Goal: Task Accomplishment & Management: Use online tool/utility

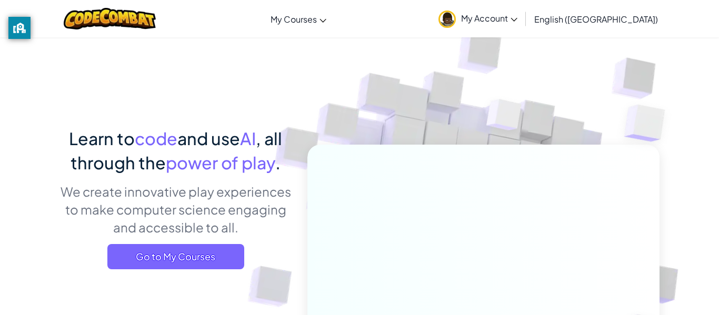
click at [523, 27] on link "My Account" at bounding box center [478, 18] width 90 height 33
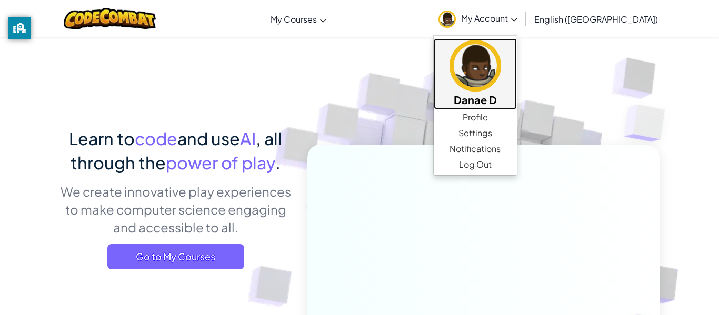
click at [507, 93] on h5 "Danae D" at bounding box center [475, 100] width 62 height 16
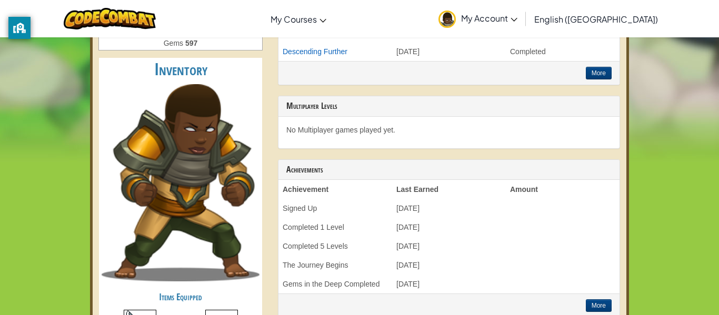
scroll to position [288, 0]
click at [542, 126] on p "No Multiplayer games played yet." at bounding box center [448, 129] width 325 height 11
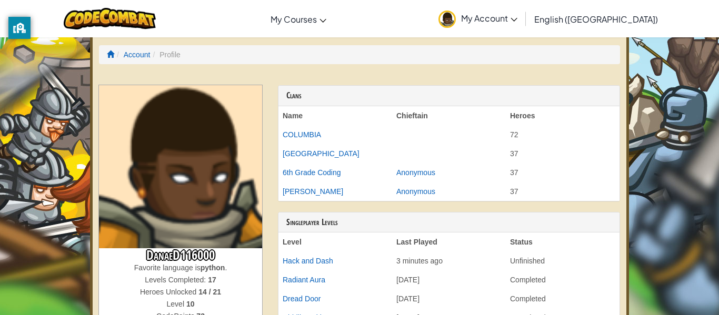
scroll to position [0, 0]
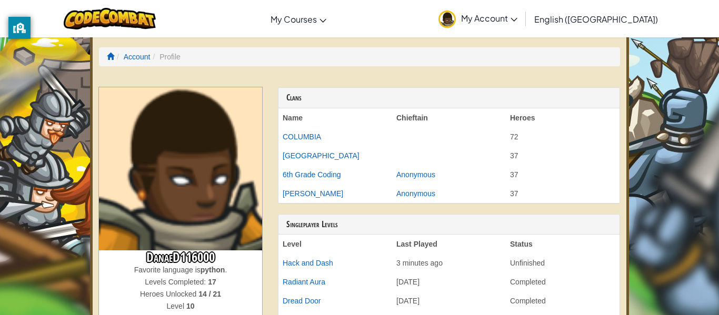
click at [542, 126] on th "Heroes" at bounding box center [563, 117] width 114 height 19
click at [538, 163] on td "37" at bounding box center [563, 155] width 114 height 19
click at [113, 57] on span at bounding box center [110, 56] width 7 height 7
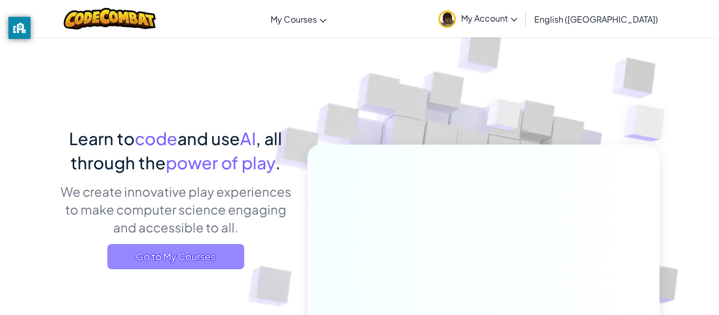
click at [184, 254] on span "Go to My Courses" at bounding box center [175, 256] width 137 height 25
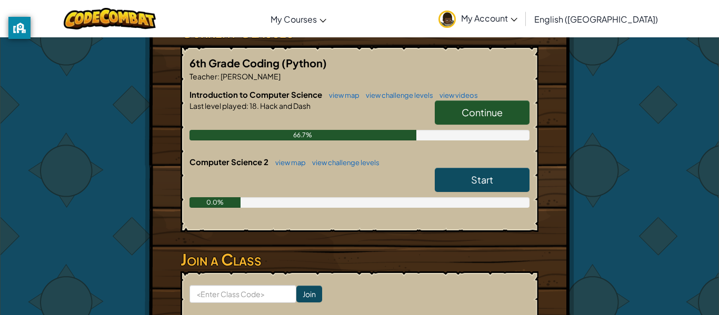
scroll to position [193, 0]
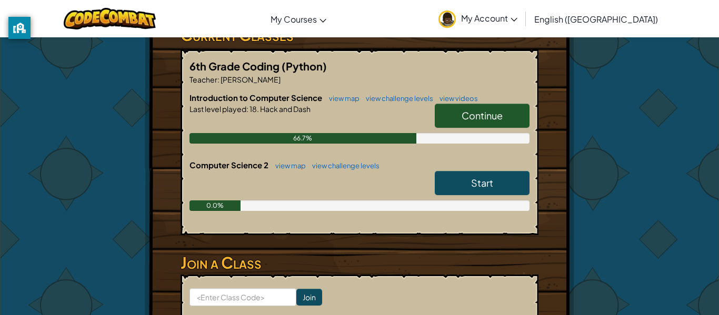
click at [446, 122] on link "Continue" at bounding box center [482, 116] width 95 height 24
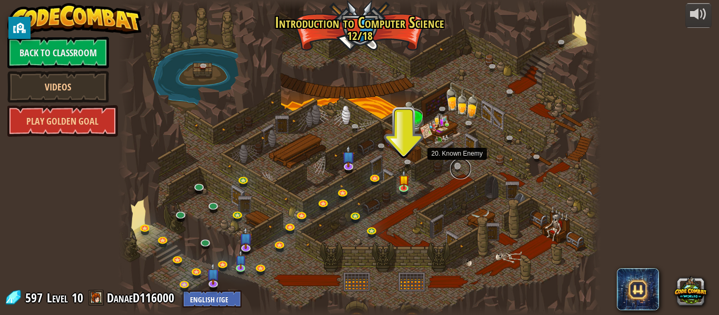
click at [459, 169] on link at bounding box center [460, 169] width 21 height 21
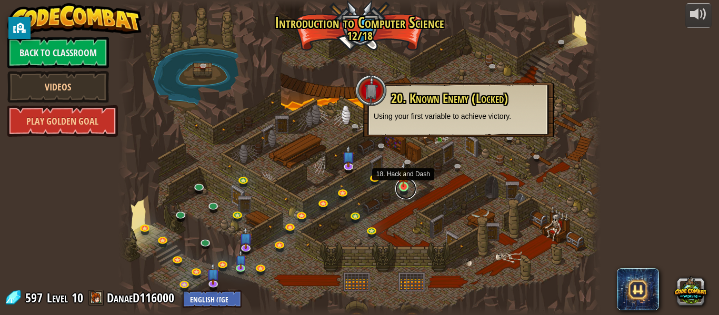
click at [406, 190] on link at bounding box center [405, 189] width 21 height 21
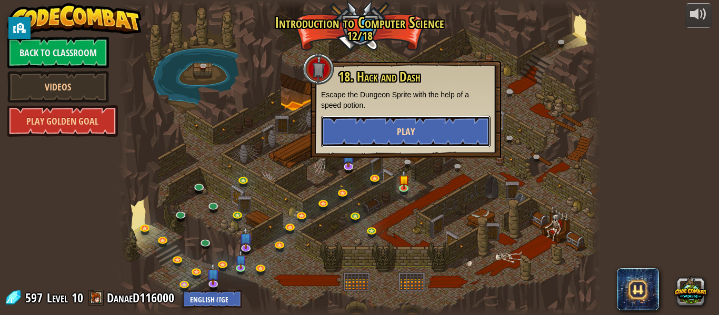
click at [400, 132] on span "Play" at bounding box center [406, 131] width 18 height 13
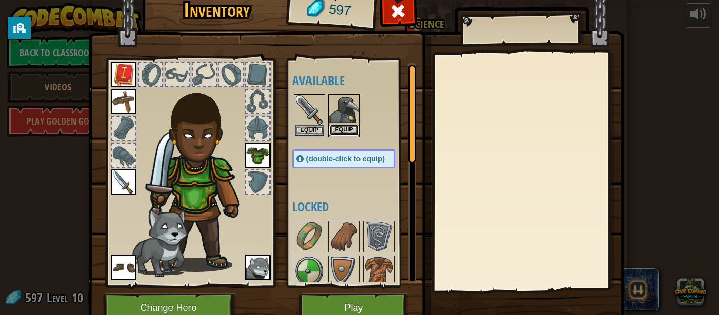
click at [336, 133] on button "Equip" at bounding box center [344, 130] width 29 height 11
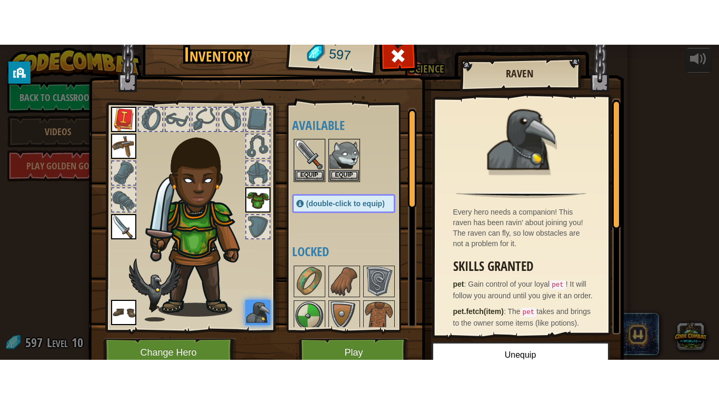
scroll to position [1, 0]
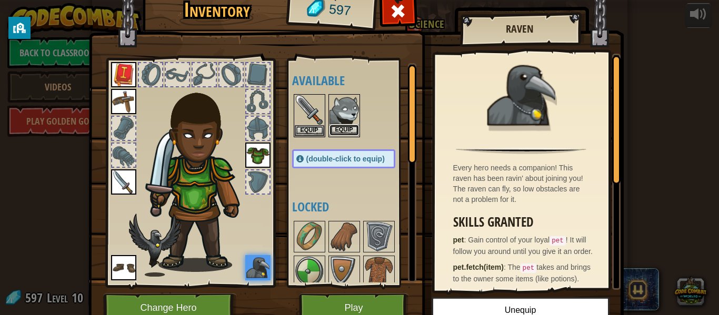
click at [337, 130] on button "Equip" at bounding box center [344, 130] width 29 height 11
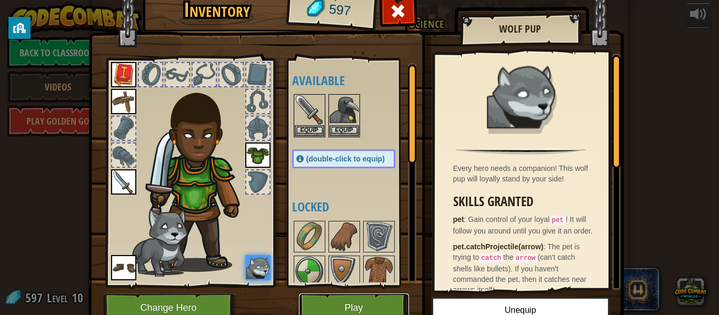
click at [385, 305] on button "Play" at bounding box center [354, 308] width 110 height 29
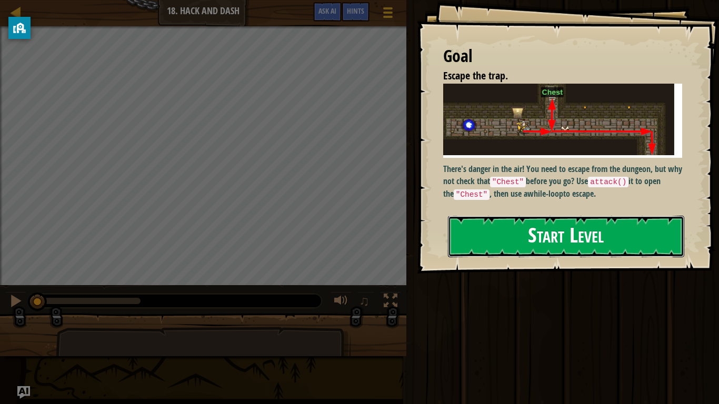
click at [471, 249] on button "Start Level" at bounding box center [566, 237] width 236 height 42
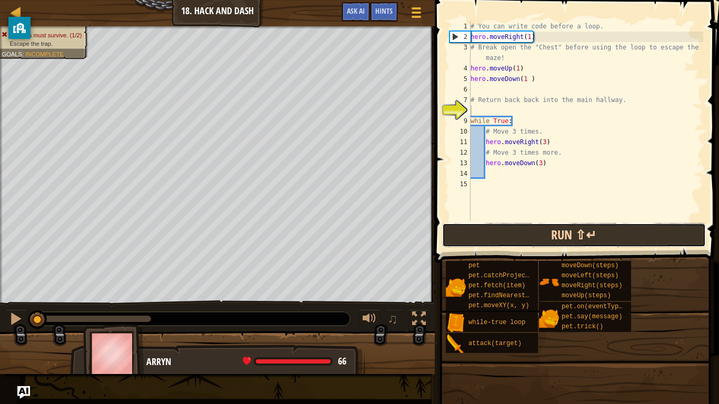
click at [582, 239] on button "Run ⇧↵" at bounding box center [574, 235] width 264 height 24
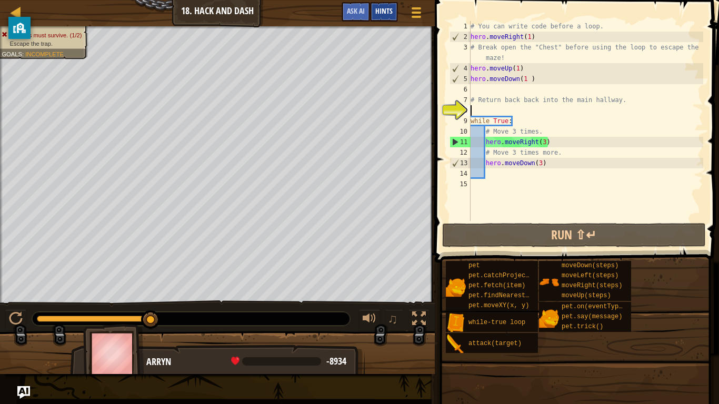
click at [378, 16] on div "Hints" at bounding box center [384, 11] width 28 height 19
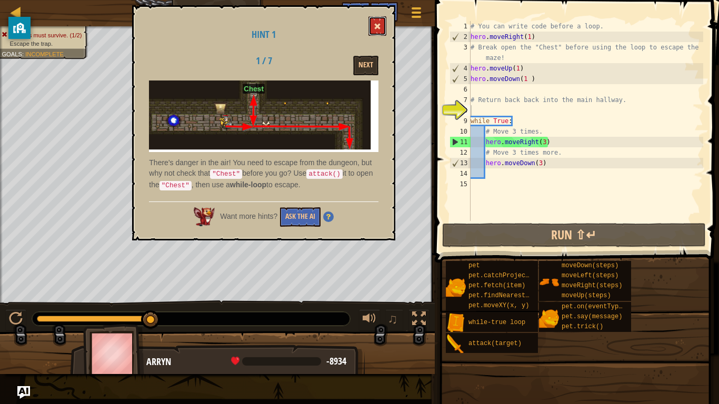
click at [377, 32] on button at bounding box center [378, 25] width 18 height 19
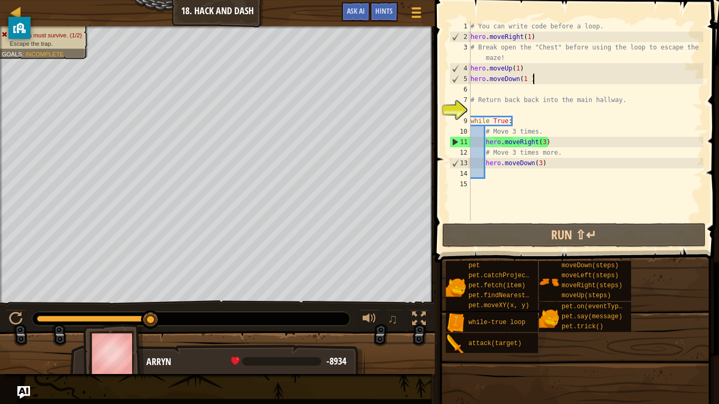
click at [534, 77] on div "# You can write code before a loop. hero . moveRight ( 1 ) # Break open the "Ch…" at bounding box center [586, 131] width 235 height 221
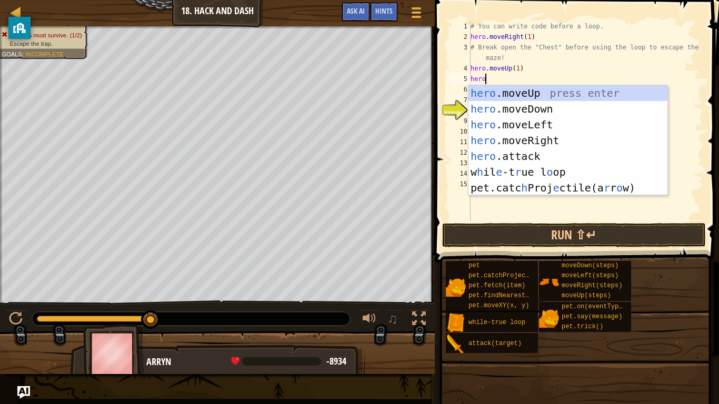
scroll to position [5, 2]
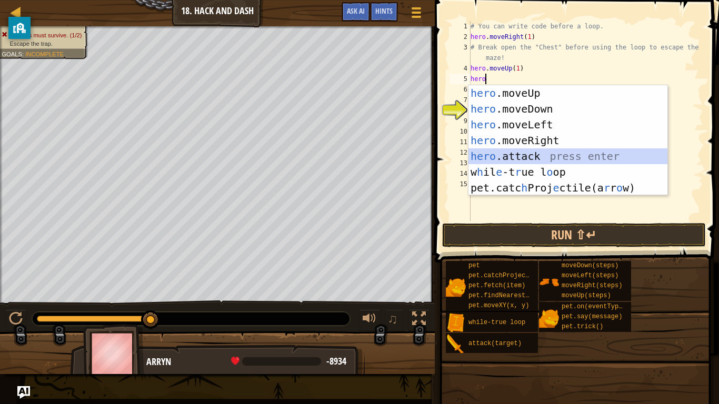
click at [577, 153] on div "hero .moveUp press enter hero .moveDown press enter hero .moveLeft press enter …" at bounding box center [568, 156] width 199 height 142
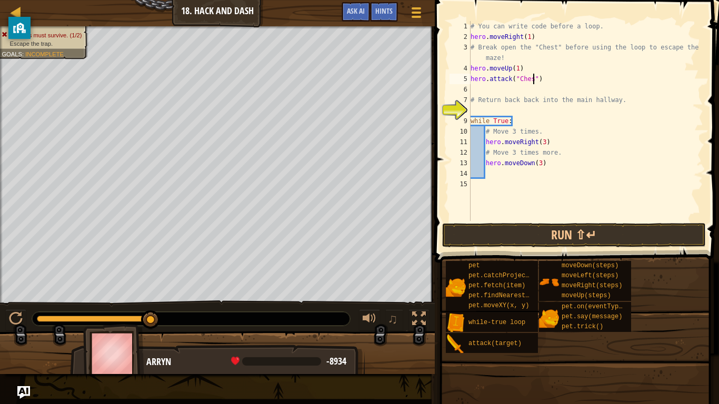
scroll to position [5, 9]
click at [536, 95] on div "# You can write code before a loop. hero . moveRight ( 1 ) # Break open the "Ch…" at bounding box center [586, 131] width 235 height 221
type textarea "# Return back back into the main hallway."
click at [528, 96] on div "# You can write code before a loop. hero . moveRight ( 1 ) # Break open the "Ch…" at bounding box center [586, 131] width 235 height 221
click at [525, 92] on div "# You can write code before a loop. hero . moveRight ( 1 ) # Break open the "Ch…" at bounding box center [586, 131] width 235 height 221
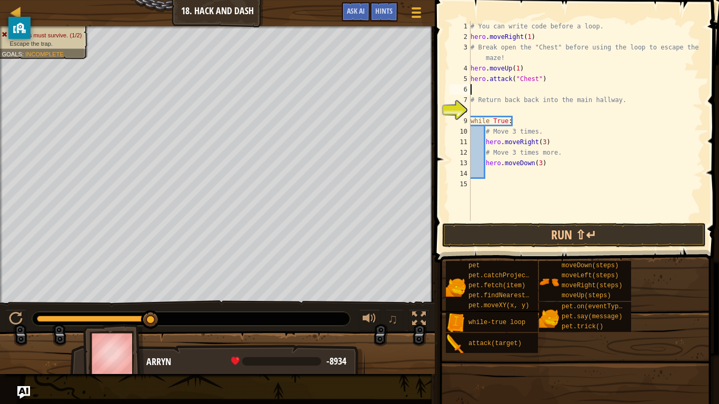
scroll to position [5, 0]
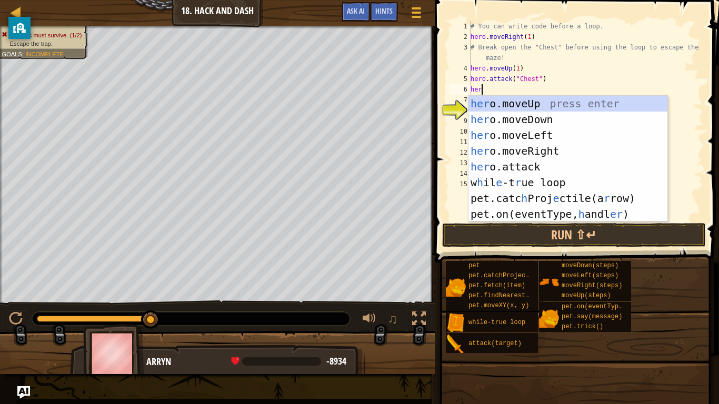
type textarea "hero"
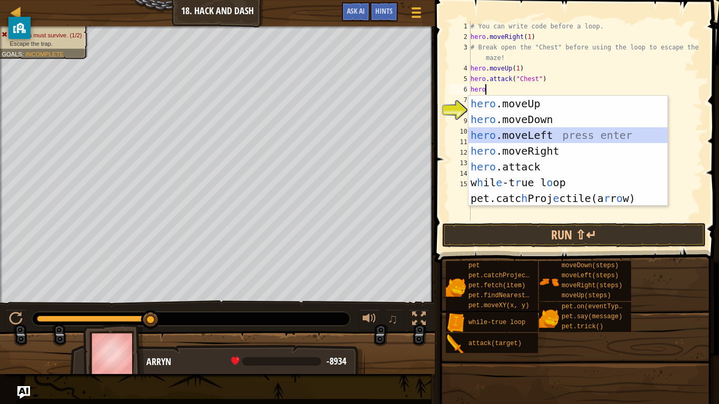
click at [571, 128] on div "hero .moveUp press enter hero .moveDown press enter hero .moveLeft press enter …" at bounding box center [568, 167] width 199 height 142
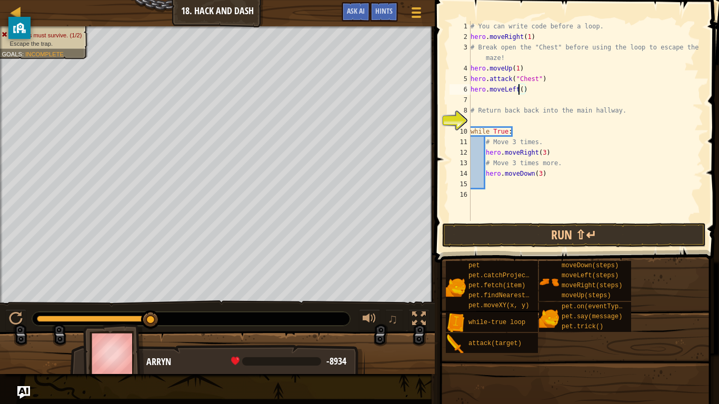
click at [518, 90] on div "# You can write code before a loop. hero . moveRight ( 1 ) # Break open the "Ch…" at bounding box center [586, 131] width 235 height 221
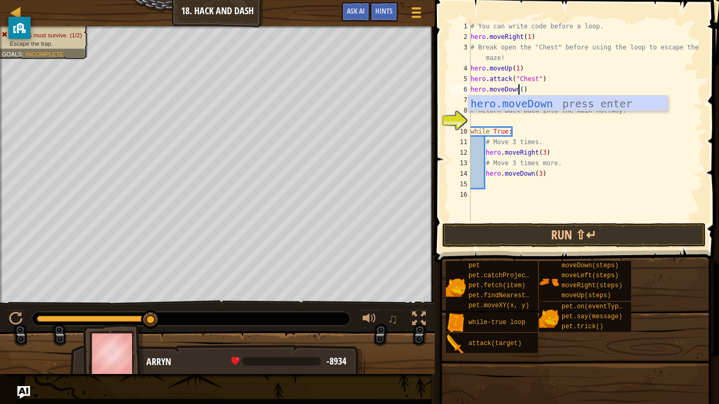
scroll to position [5, 7]
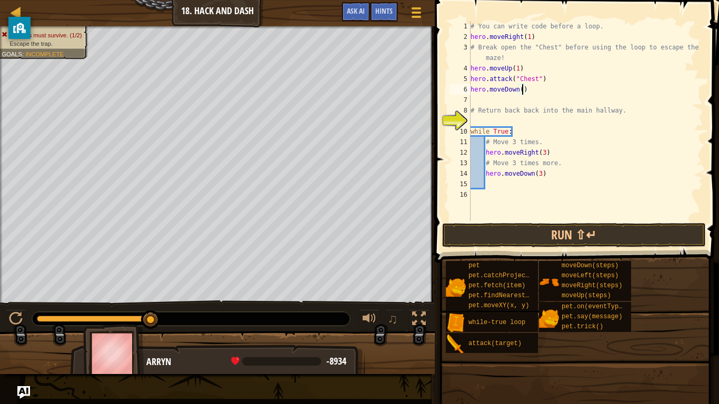
click at [523, 90] on div "# You can write code before a loop. hero . moveRight ( 1 ) # Break open the "Ch…" at bounding box center [586, 131] width 235 height 221
type textarea "hero.moveDown(1)"
click at [571, 237] on button "Run ⇧↵" at bounding box center [574, 235] width 264 height 24
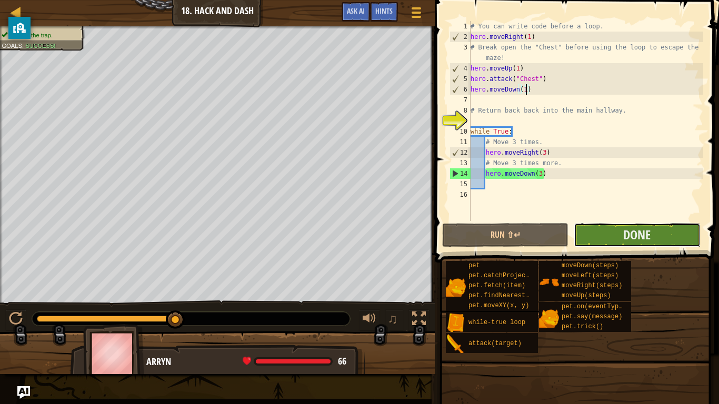
click at [585, 238] on button "Done" at bounding box center [637, 235] width 126 height 24
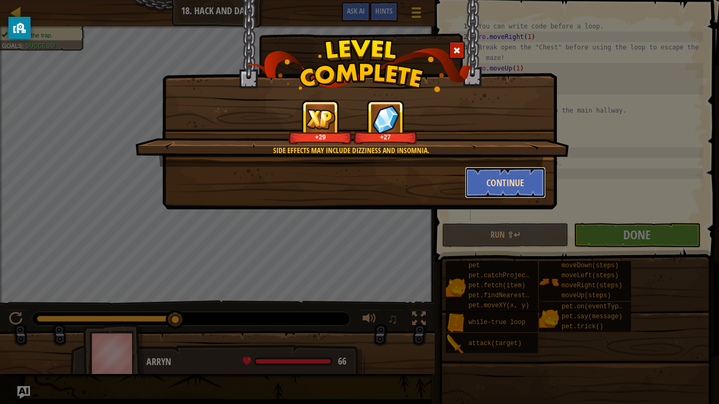
click at [505, 189] on button "Continue" at bounding box center [506, 183] width 82 height 32
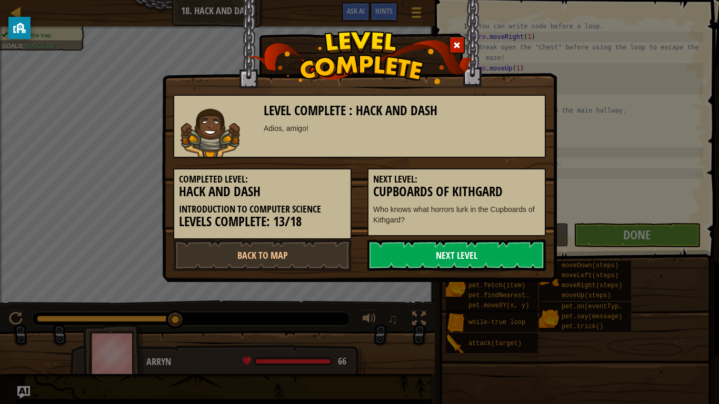
click at [451, 260] on link "Next Level" at bounding box center [457, 256] width 179 height 32
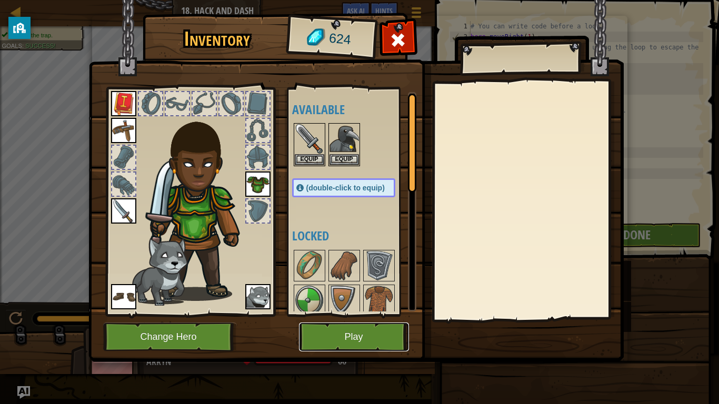
click at [332, 315] on button "Play" at bounding box center [354, 337] width 110 height 29
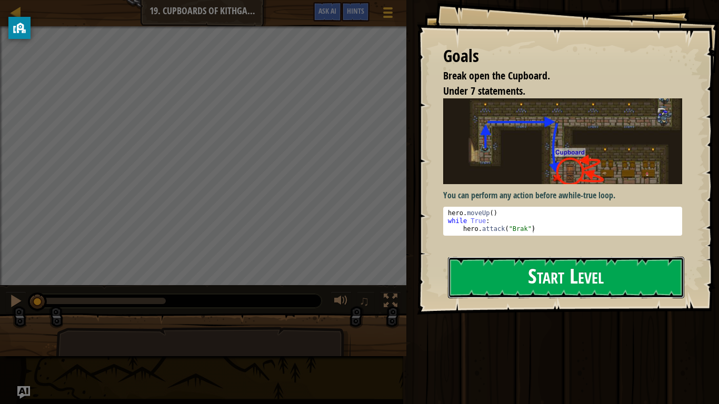
click at [577, 291] on button "Start Level" at bounding box center [566, 278] width 236 height 42
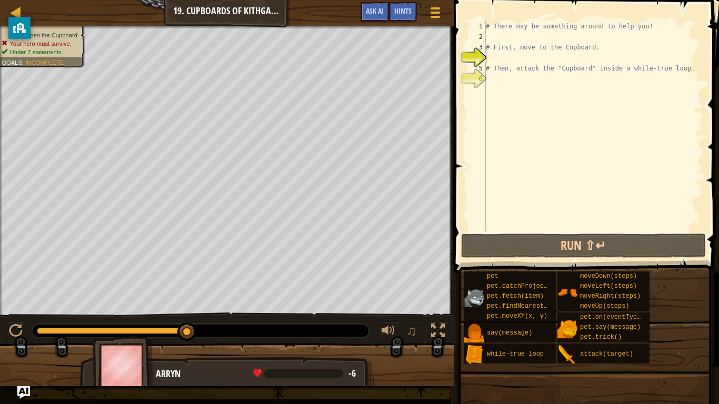
click at [473, 286] on div "pet pet.catchProjectile(arrow) pet.fetch(item) pet.findNearestByType(type) pet.…" at bounding box center [510, 297] width 92 height 50
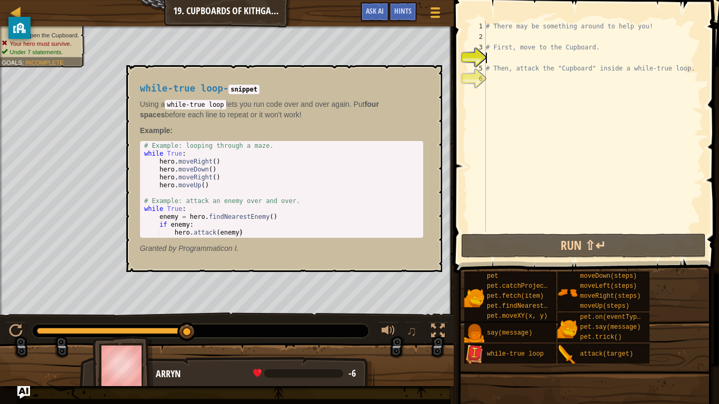
click at [479, 315] on img at bounding box center [474, 355] width 20 height 20
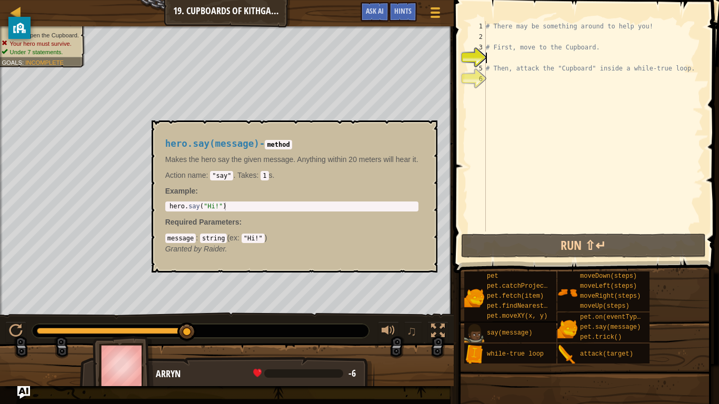
click at [478, 315] on img at bounding box center [474, 334] width 20 height 20
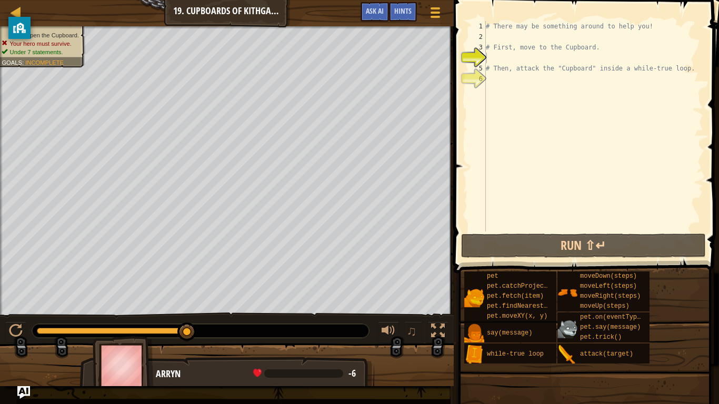
click at [571, 315] on div "pet.on(eventType, handler) pet.say(message) pet.trick()" at bounding box center [604, 328] width 92 height 30
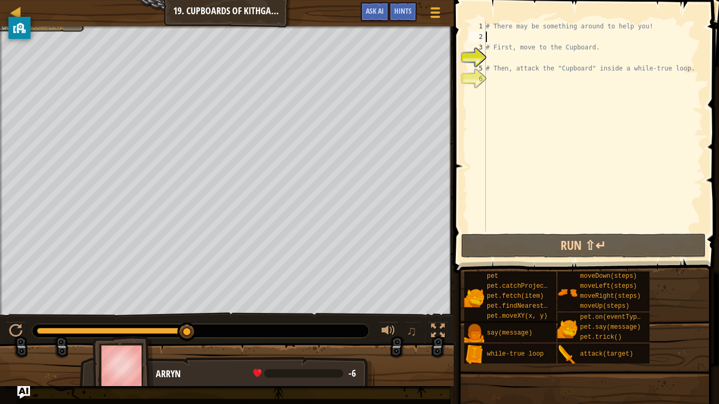
click at [492, 37] on div "# There may be something around to help you! # First, move to the Cupboard. # T…" at bounding box center [594, 137] width 220 height 232
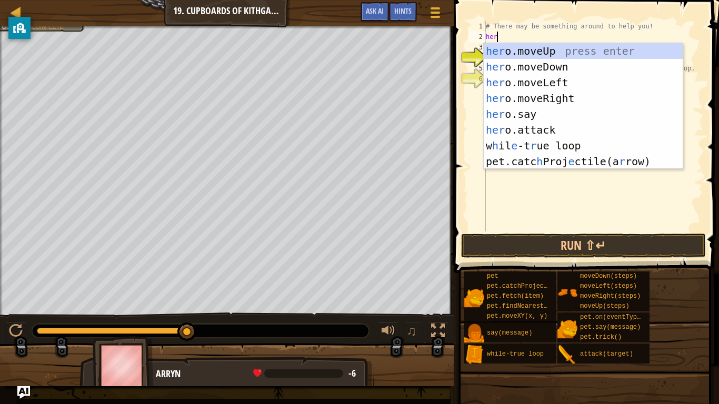
scroll to position [5, 2]
type textarea "hero"
click at [533, 51] on div "hero .moveUp press enter hero .moveDown press enter hero .moveLeft press enter …" at bounding box center [583, 122] width 199 height 158
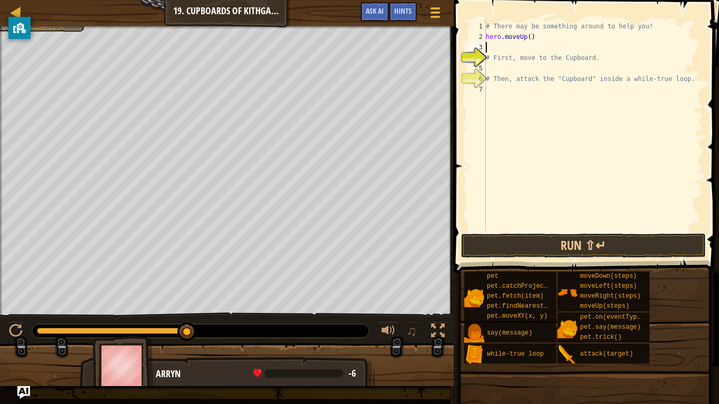
scroll to position [5, 0]
click at [529, 41] on div "# There may be something around to help you! hero . moveUp ( ) # First, move to…" at bounding box center [594, 137] width 220 height 232
type textarea "hero.moveUp(1)"
click at [525, 46] on div "# There may be something around to help you! hero . moveUp ( 1 ) # First, move …" at bounding box center [594, 137] width 220 height 232
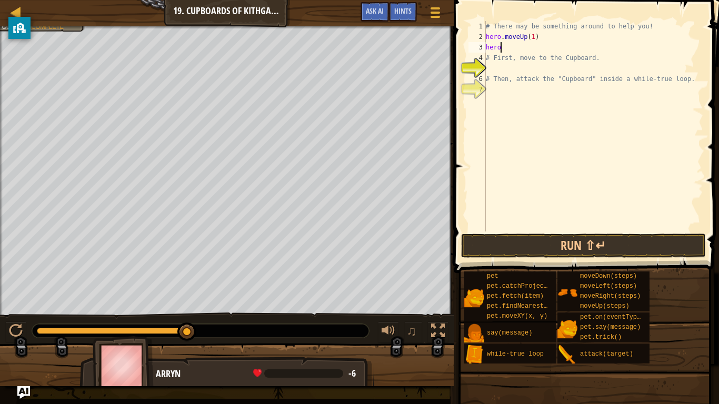
scroll to position [5, 2]
type textarea "hero."
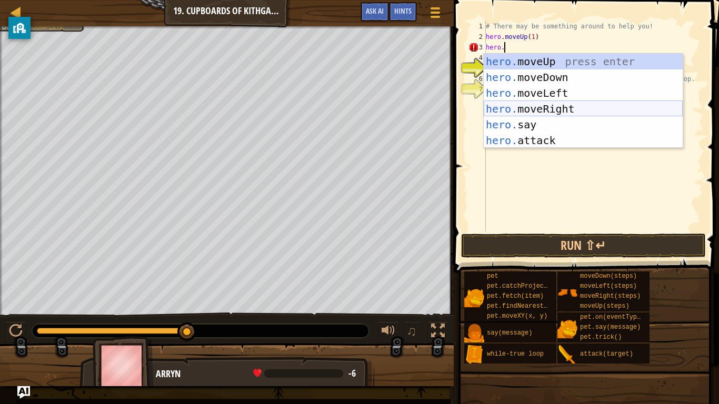
click at [587, 113] on div "hero. moveUp press enter hero. moveDown press enter hero. moveLeft press enter …" at bounding box center [583, 117] width 199 height 126
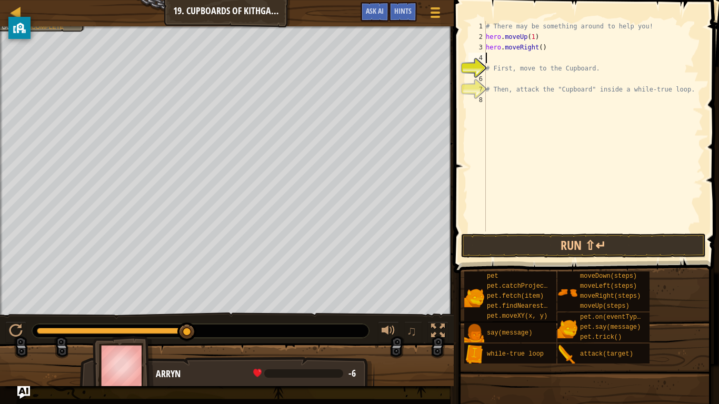
scroll to position [5, 0]
click at [541, 50] on div "# There may be something around to help you! hero . moveUp ( 1 ) hero . moveRig…" at bounding box center [594, 137] width 220 height 232
type textarea "hero.moveRight(2)"
click at [530, 50] on div "# There may be something around to help you! hero . moveUp ( 1 ) hero . moveRig…" at bounding box center [594, 137] width 220 height 232
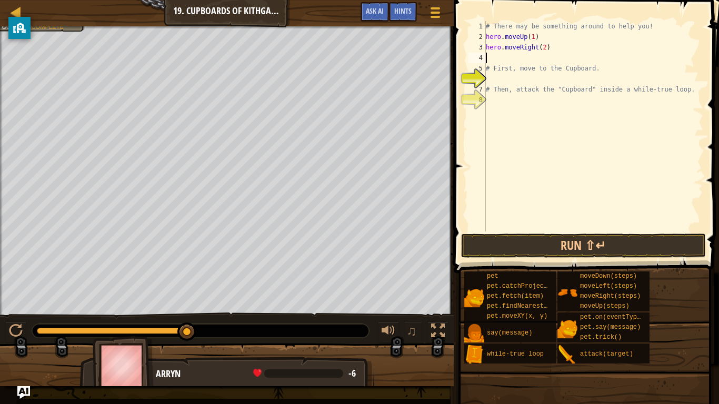
click at [527, 53] on div "# There may be something around to help you! hero . moveUp ( 1 ) hero . moveRig…" at bounding box center [594, 137] width 220 height 232
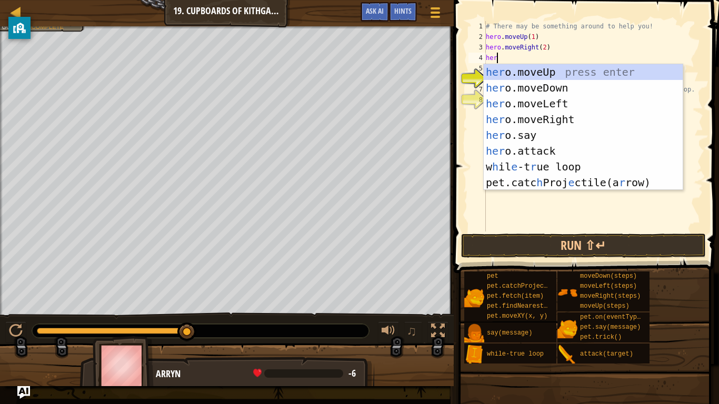
type textarea "hero"
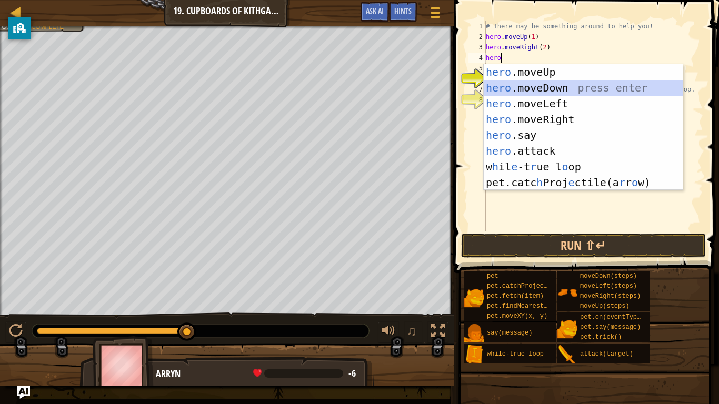
click at [532, 95] on div "hero .moveUp press enter hero .moveDown press enter hero .moveLeft press enter …" at bounding box center [583, 143] width 199 height 158
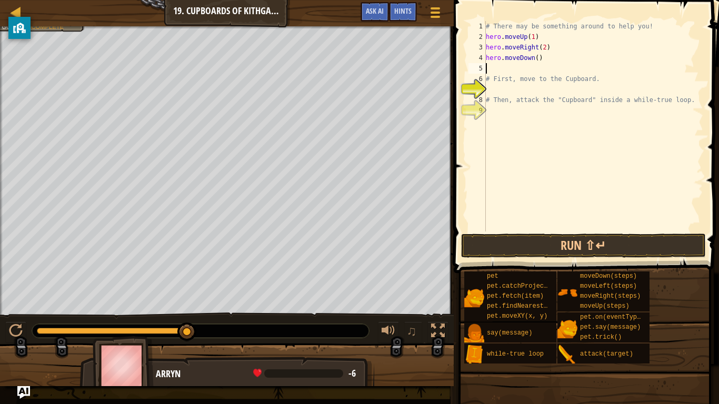
click at [538, 55] on div "# There may be something around to help you! hero . moveUp ( 1 ) hero . moveRig…" at bounding box center [594, 137] width 220 height 232
type textarea "hero.moveDown(2)"
click at [560, 239] on button "Run ⇧↵" at bounding box center [583, 246] width 245 height 24
